Goal: Task Accomplishment & Management: Use online tool/utility

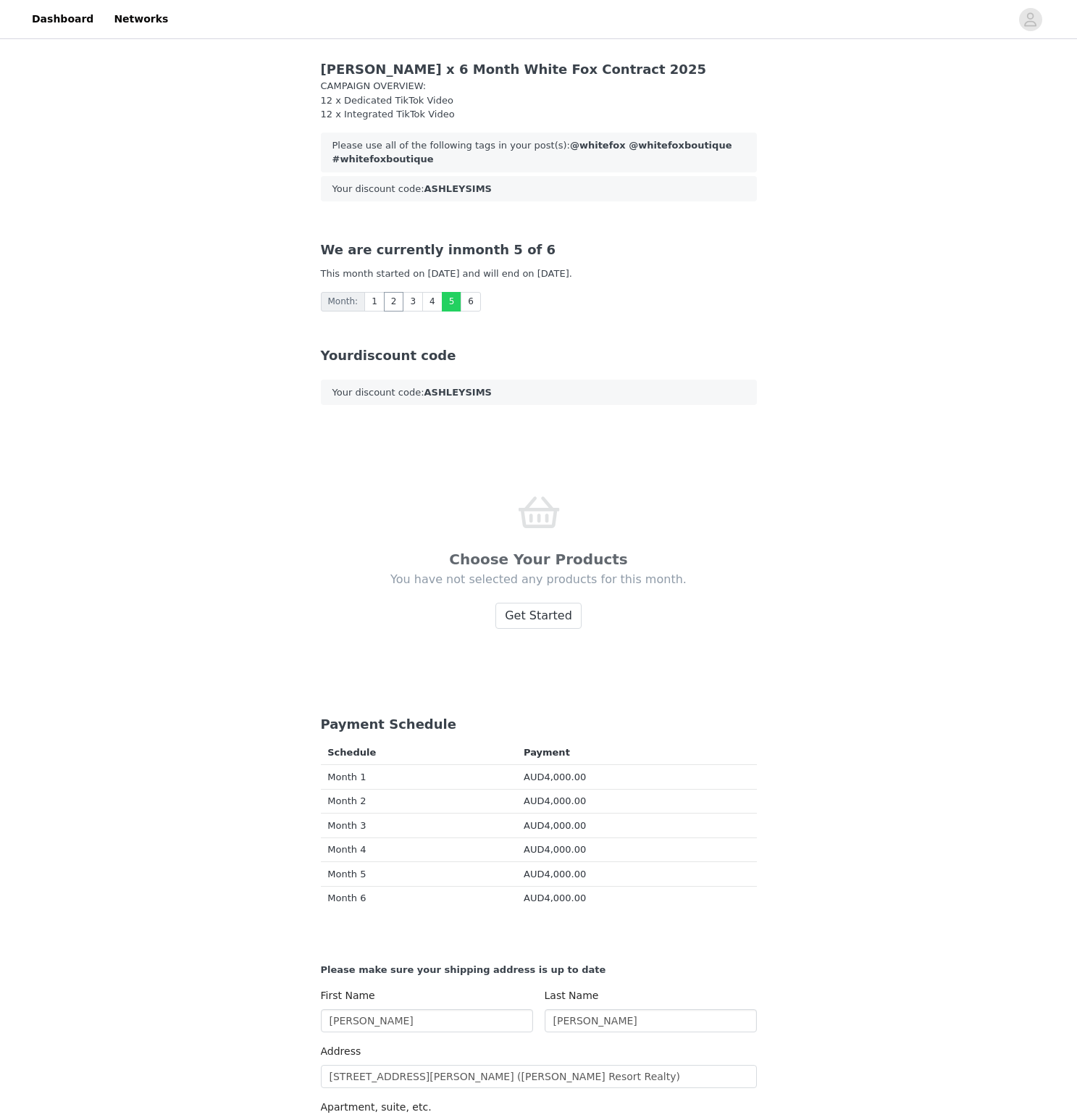
click at [384, 311] on link "2" at bounding box center [394, 302] width 20 height 20
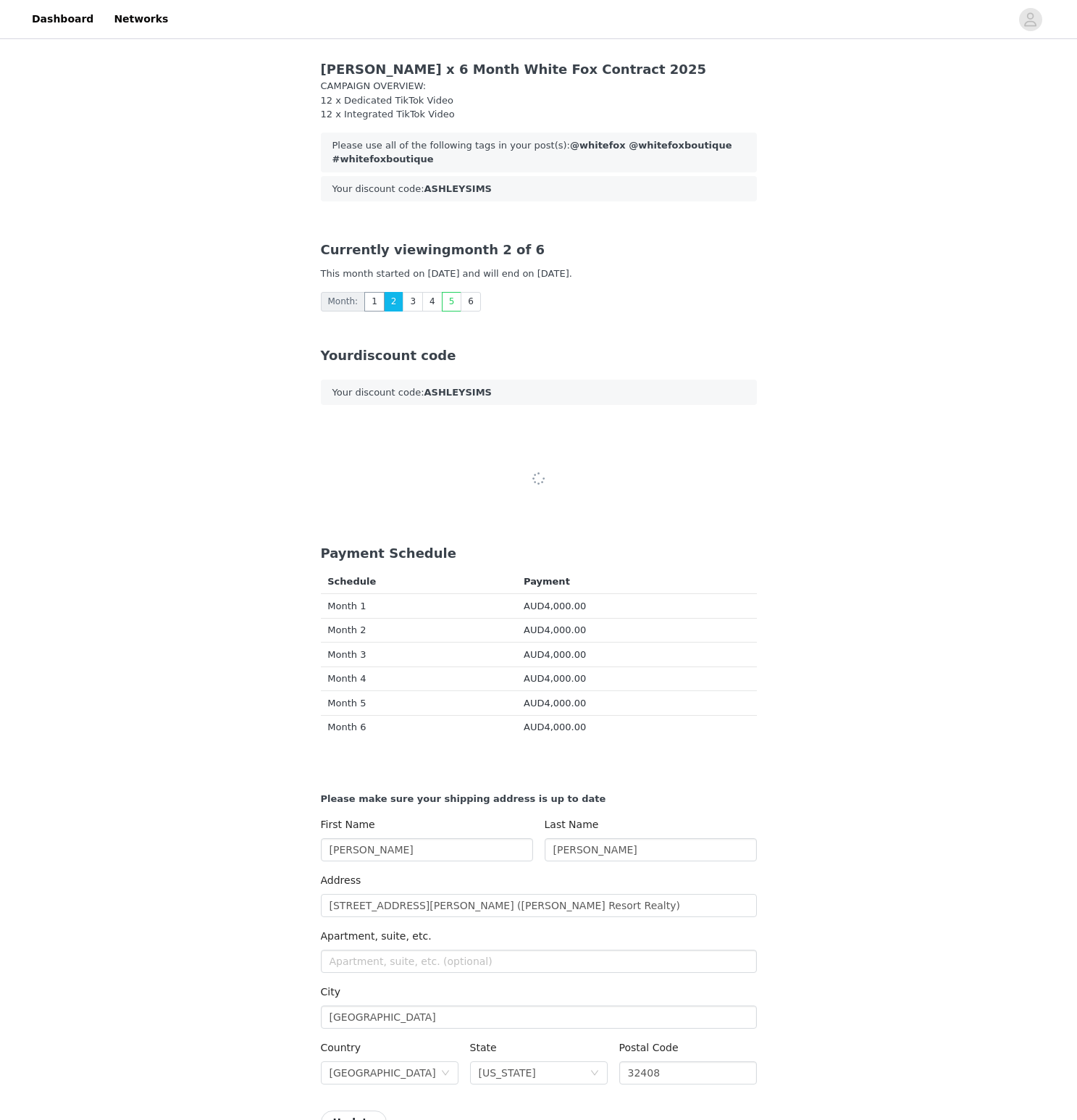
click at [376, 309] on link "1" at bounding box center [374, 302] width 20 height 20
click at [379, 310] on link "1" at bounding box center [374, 302] width 20 height 20
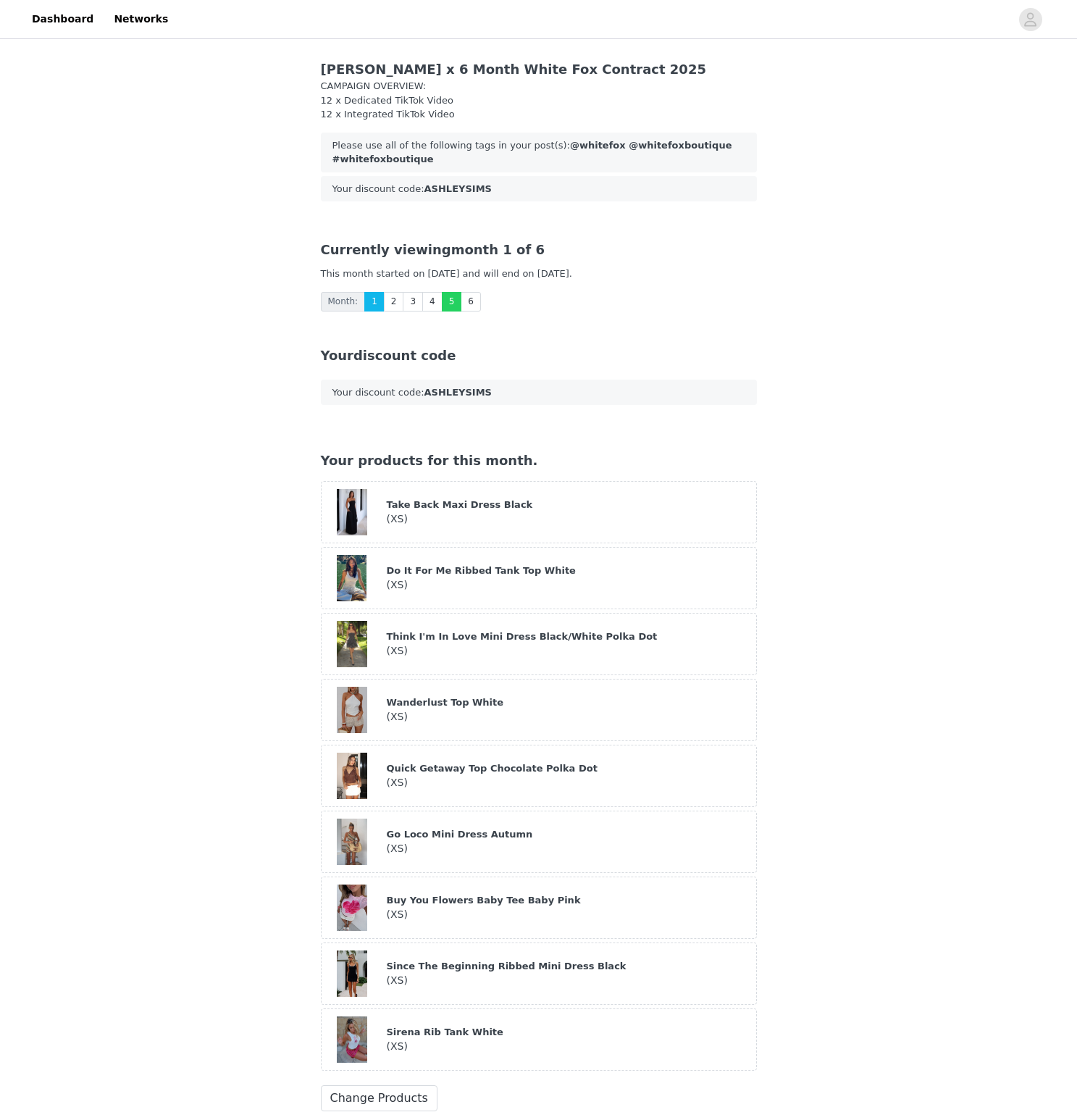
click at [446, 301] on link "5" at bounding box center [452, 302] width 20 height 20
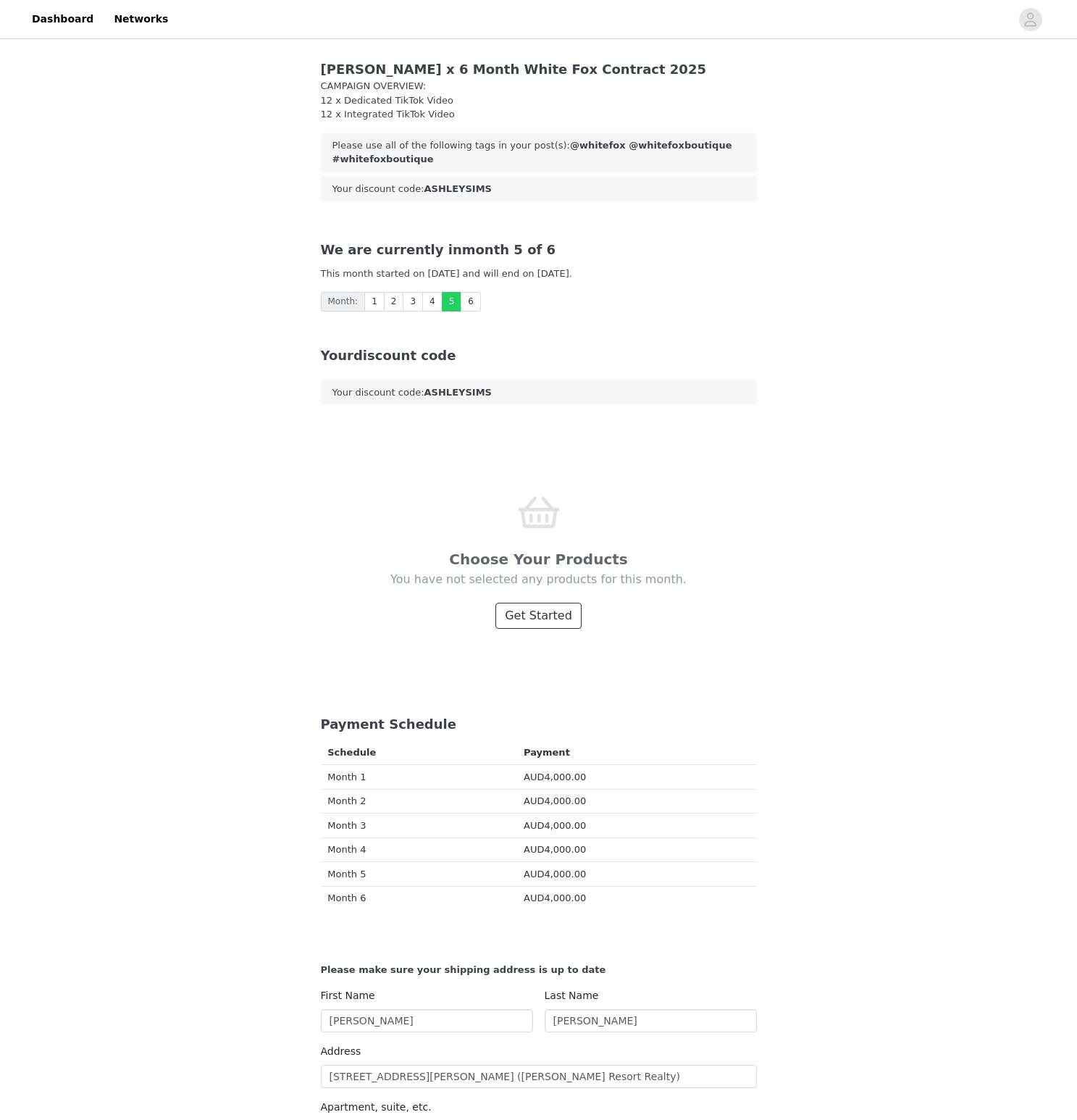
click at [544, 619] on button "Get Started" at bounding box center [538, 616] width 86 height 26
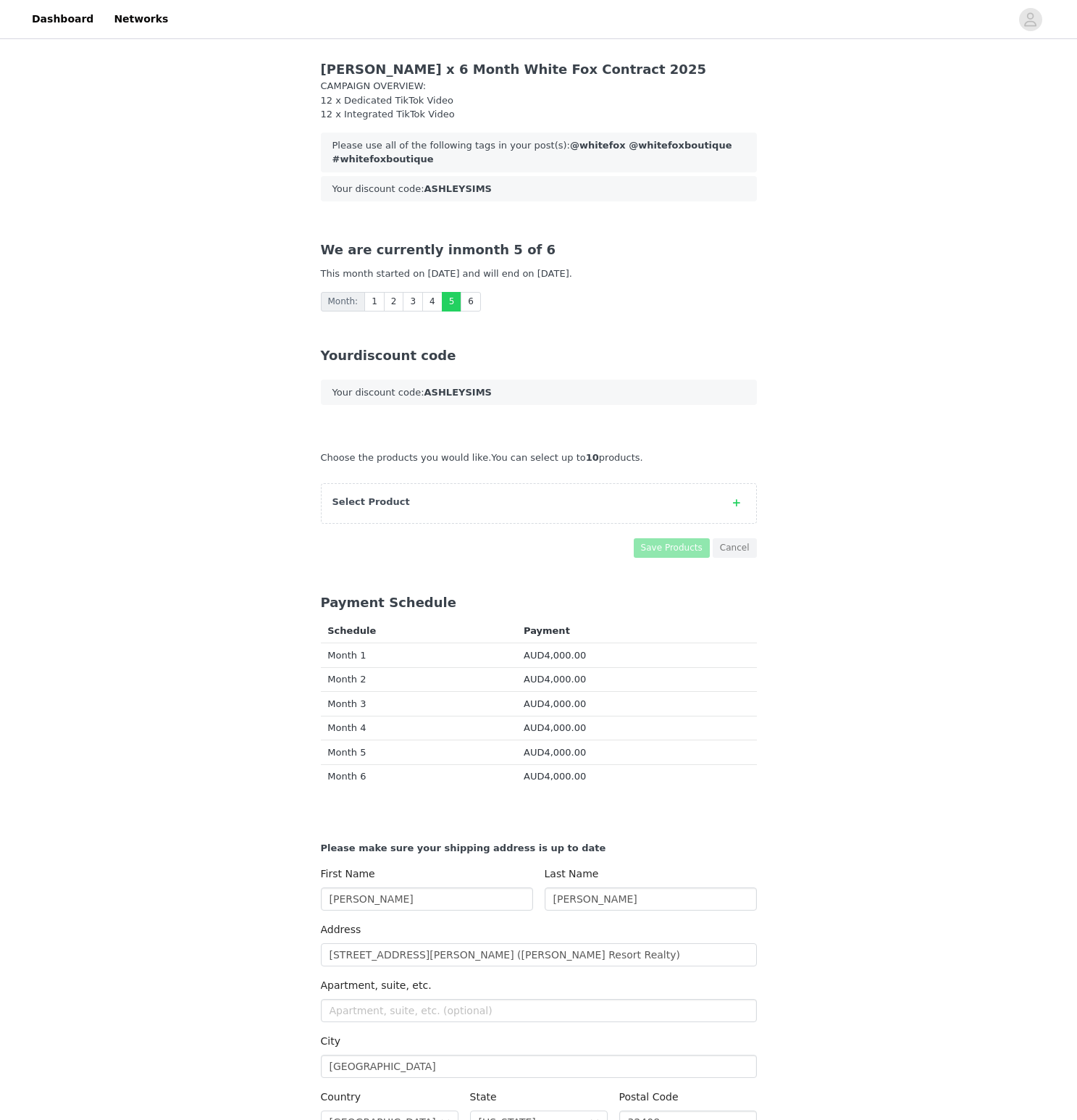
click at [576, 530] on div "Choose the products you would like. You can select up to 10 products. Select Pr…" at bounding box center [538, 504] width 436 height 107
click at [587, 478] on div "Choose the products you would like. You can select up to 10 products. Select Pr…" at bounding box center [538, 487] width 436 height 73
click at [52, 15] on link "Dashboard" at bounding box center [62, 19] width 79 height 33
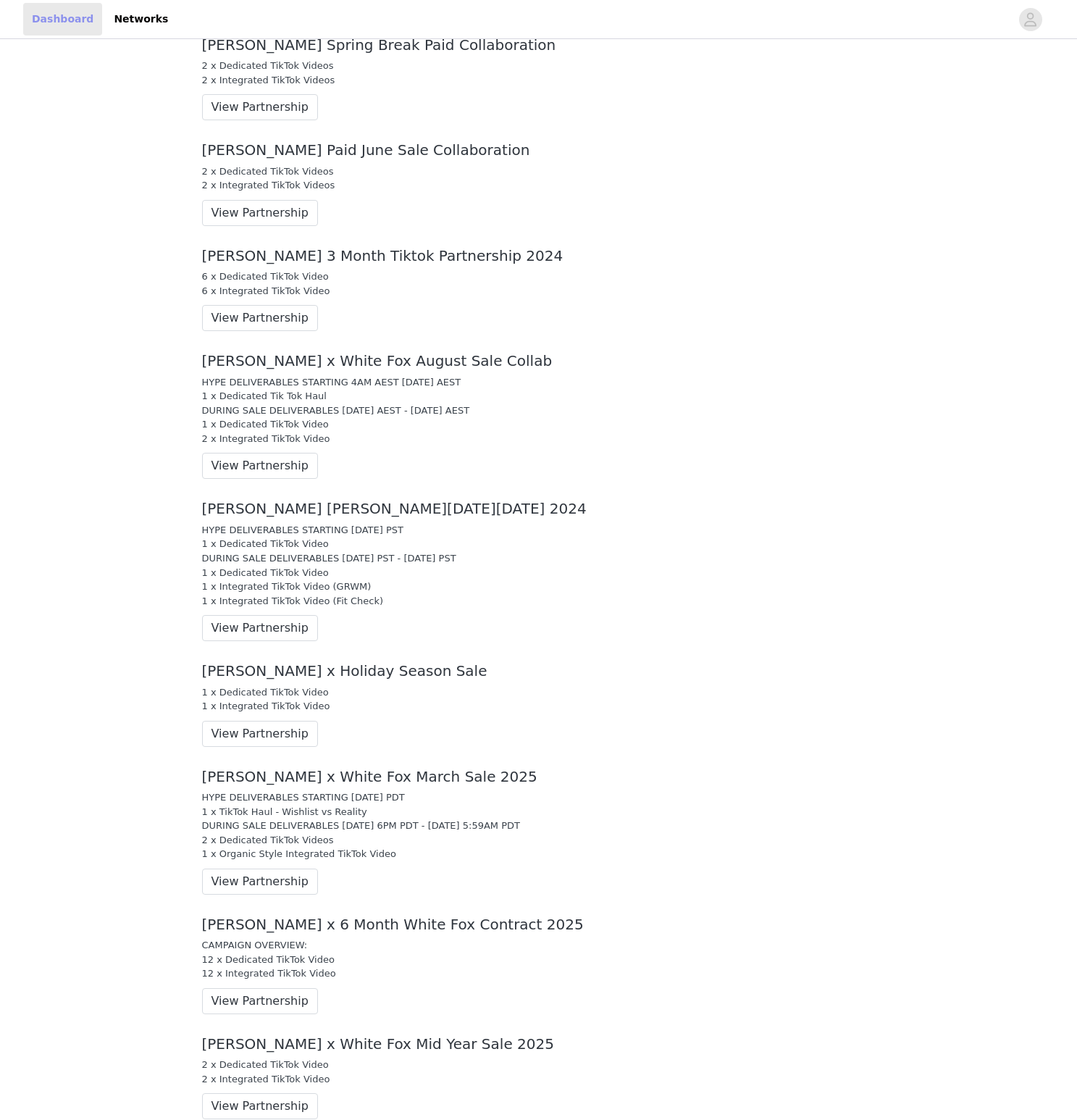
scroll to position [941, 0]
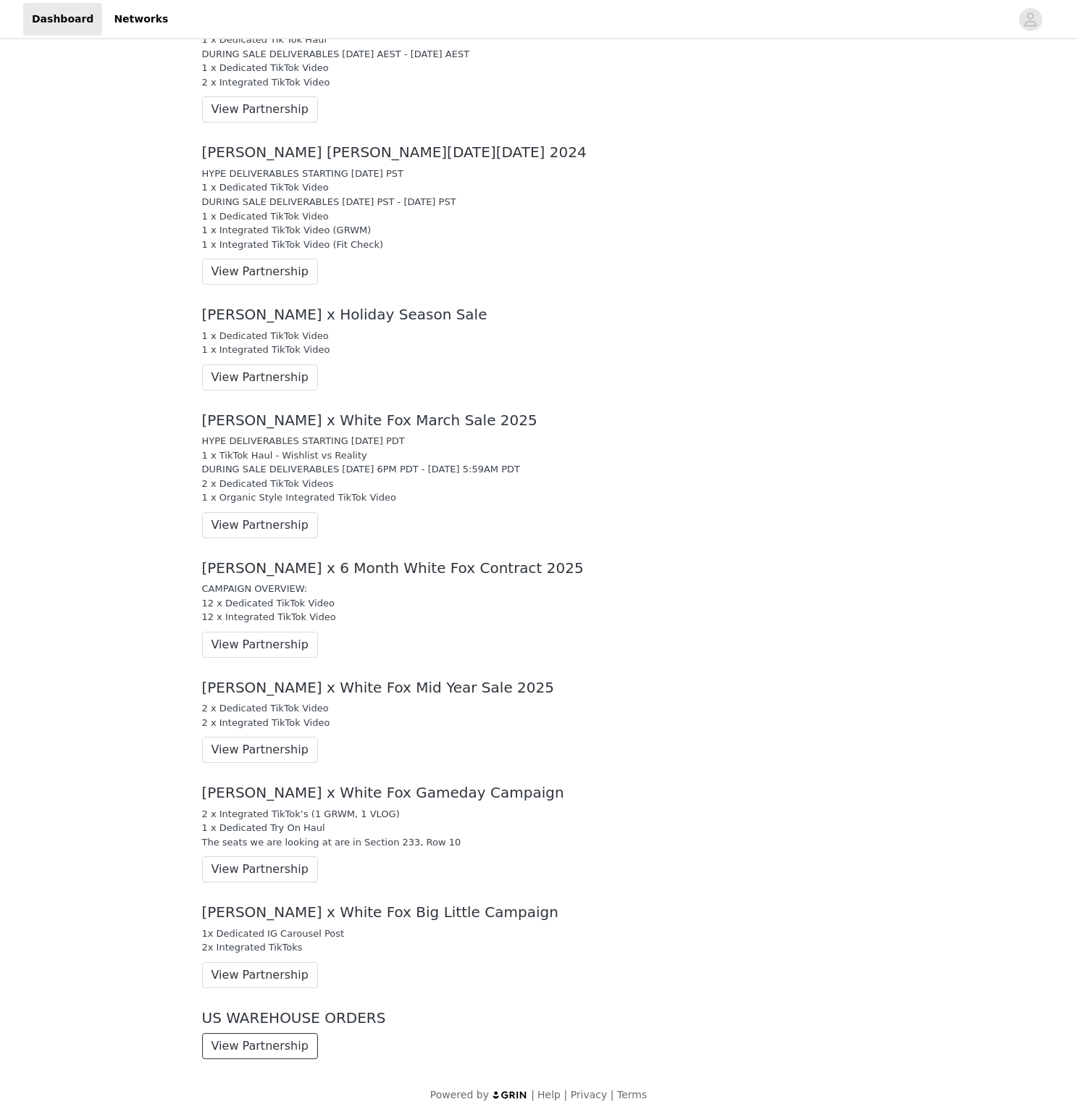
click at [260, 1043] on button "View Partnership" at bounding box center [260, 1046] width 116 height 26
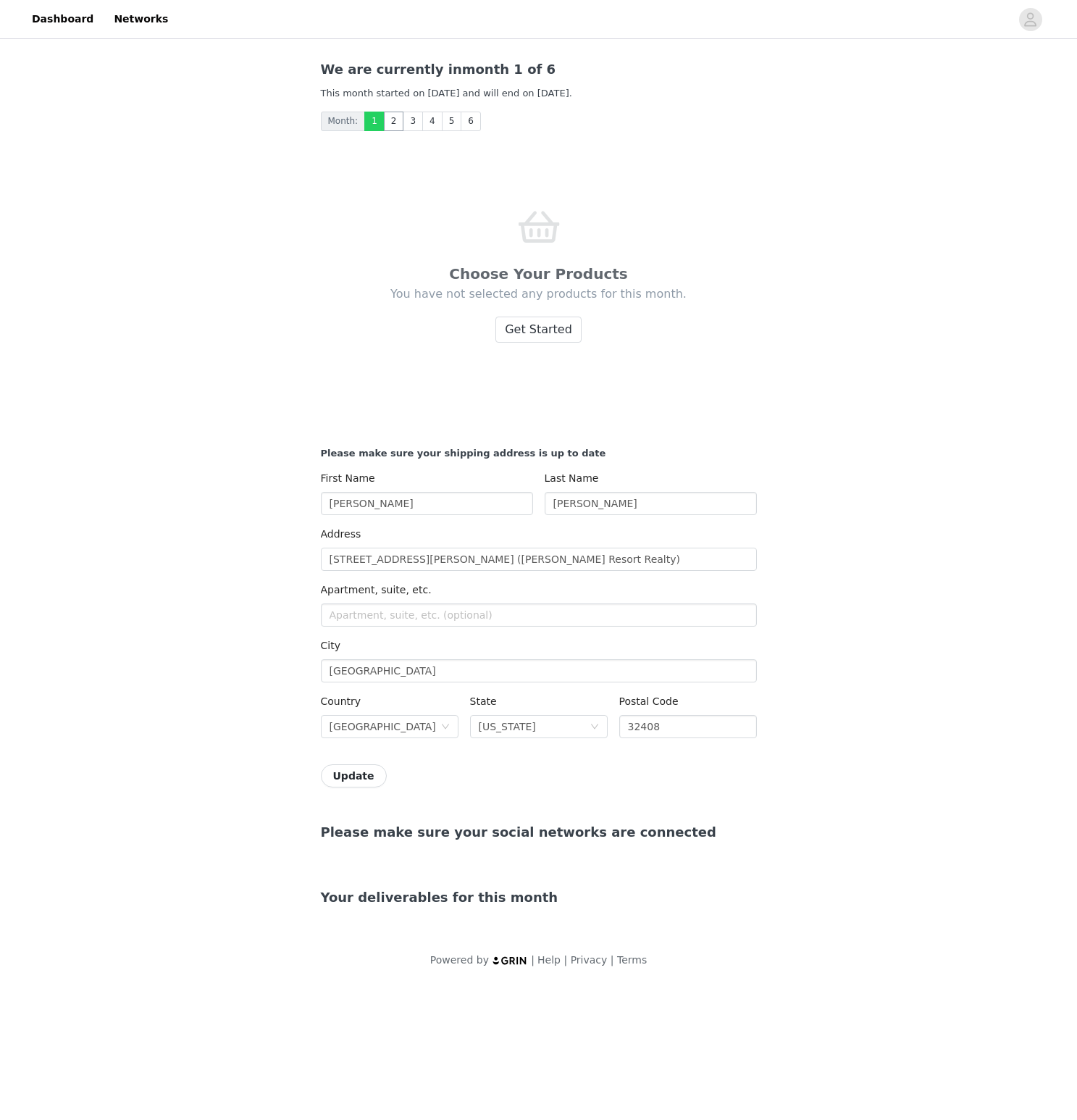
click at [387, 120] on link "2" at bounding box center [394, 121] width 20 height 20
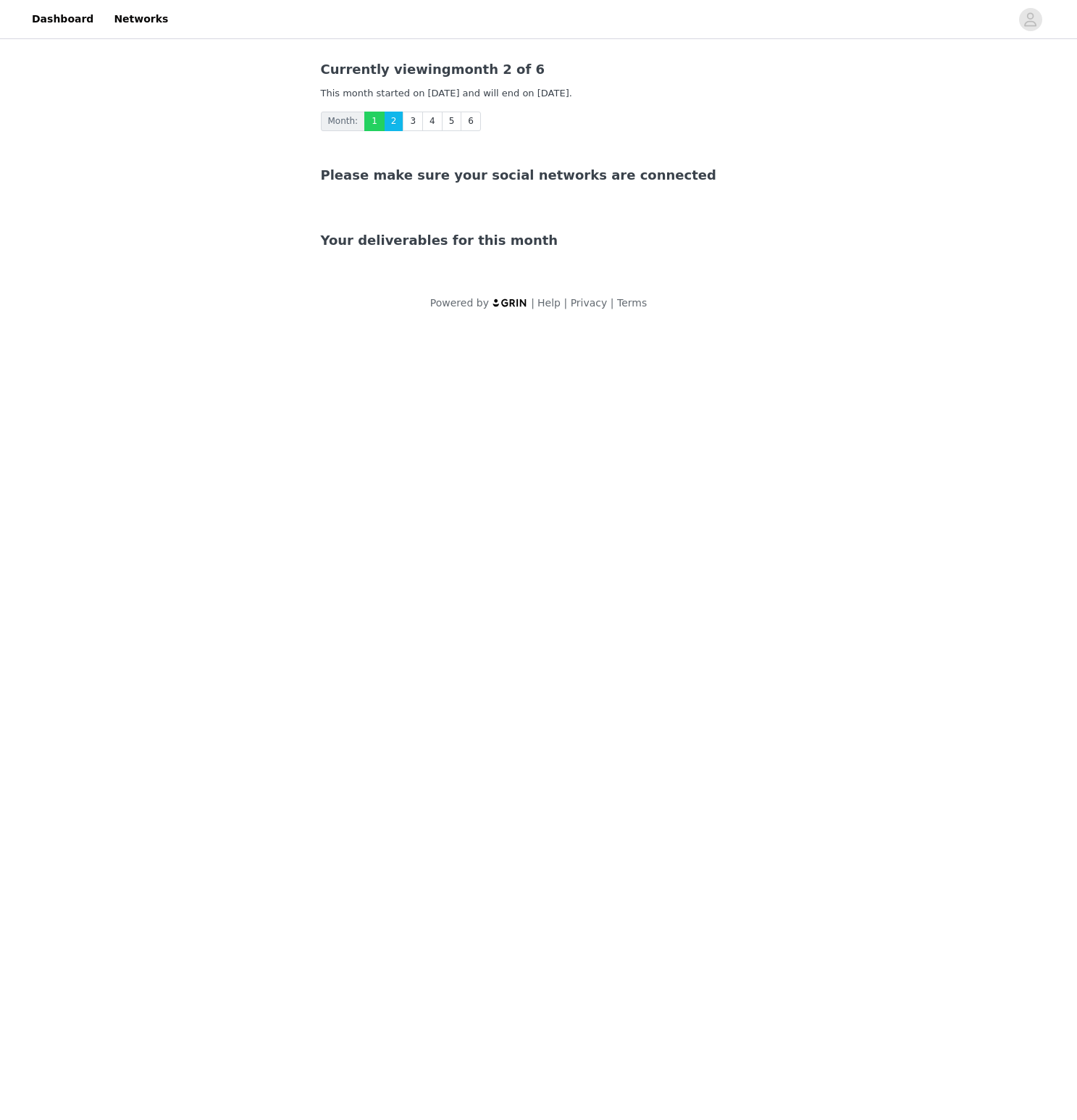
click at [372, 115] on link "1" at bounding box center [374, 121] width 20 height 20
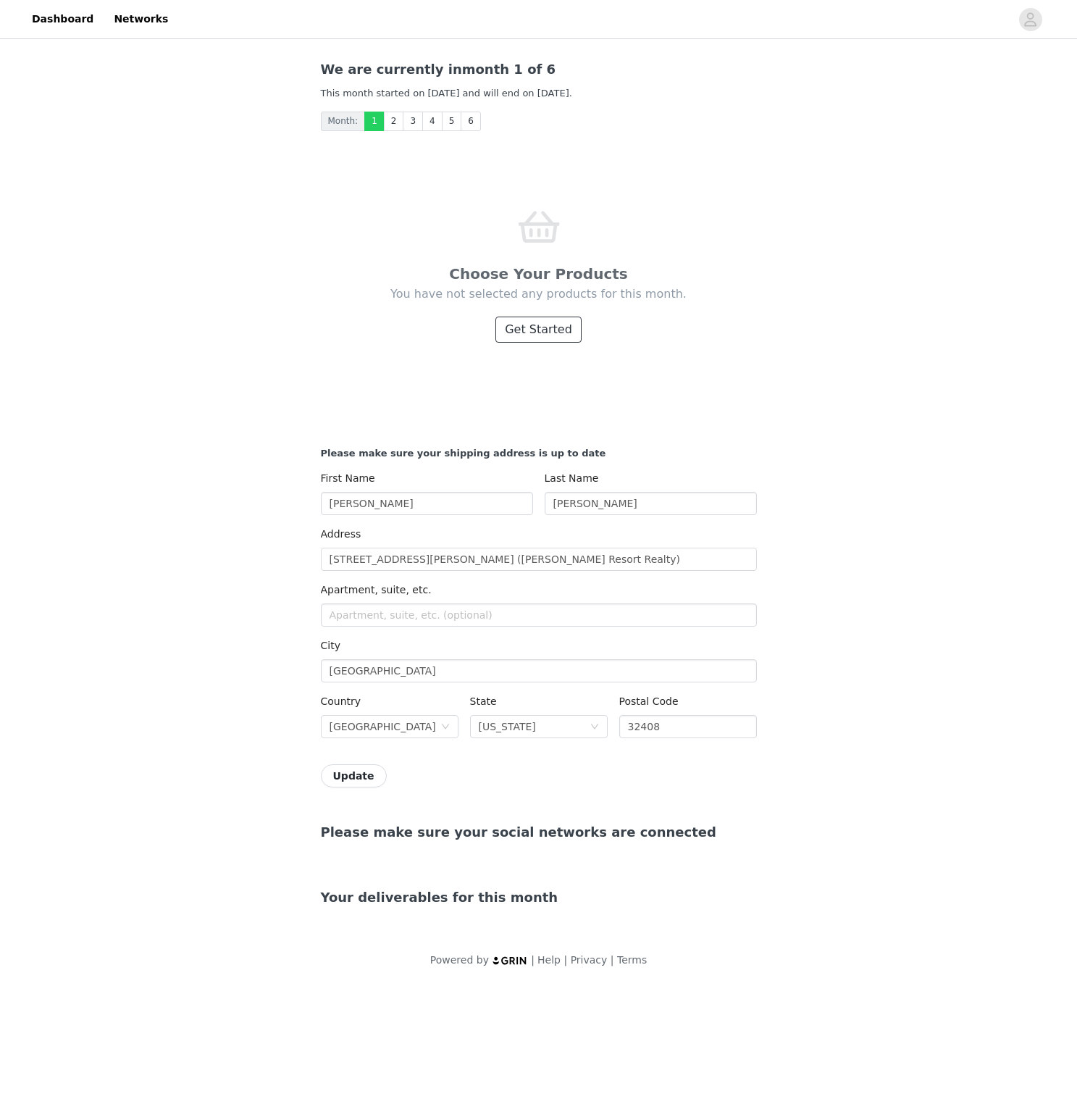
click at [520, 327] on button "Get Started" at bounding box center [538, 329] width 86 height 26
